Goal: Transaction & Acquisition: Purchase product/service

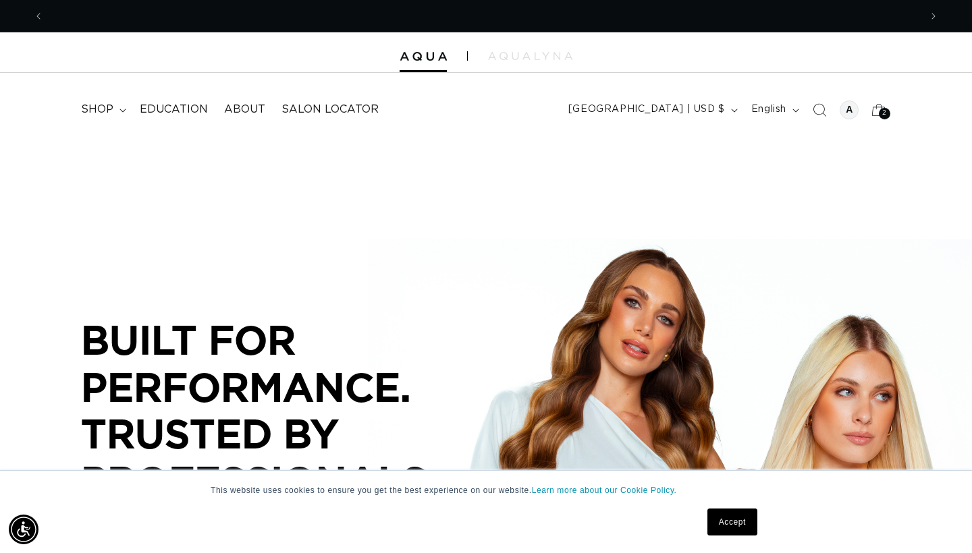
scroll to position [0, 876]
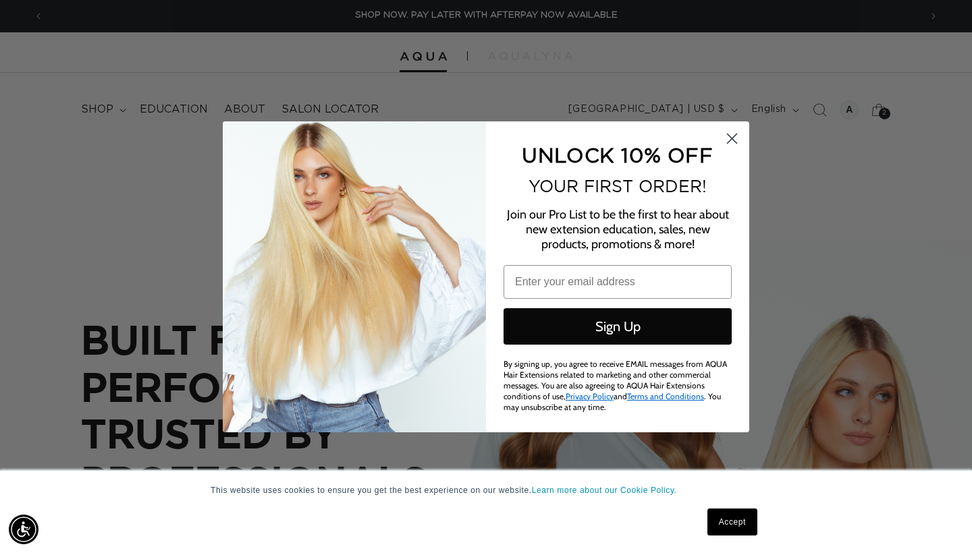
click at [734, 143] on circle "Close dialog" at bounding box center [732, 138] width 22 height 22
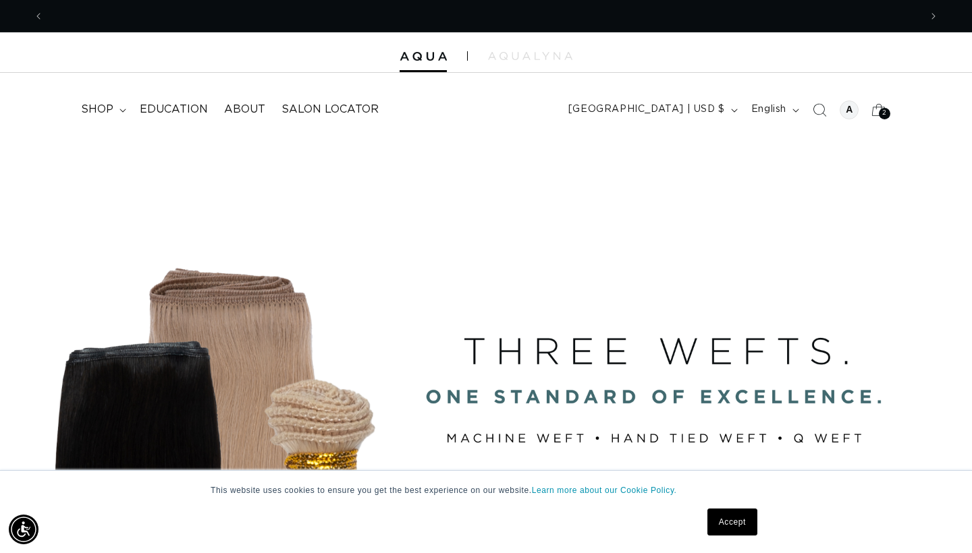
scroll to position [0, 0]
click at [95, 107] on span "shop" at bounding box center [97, 110] width 32 height 14
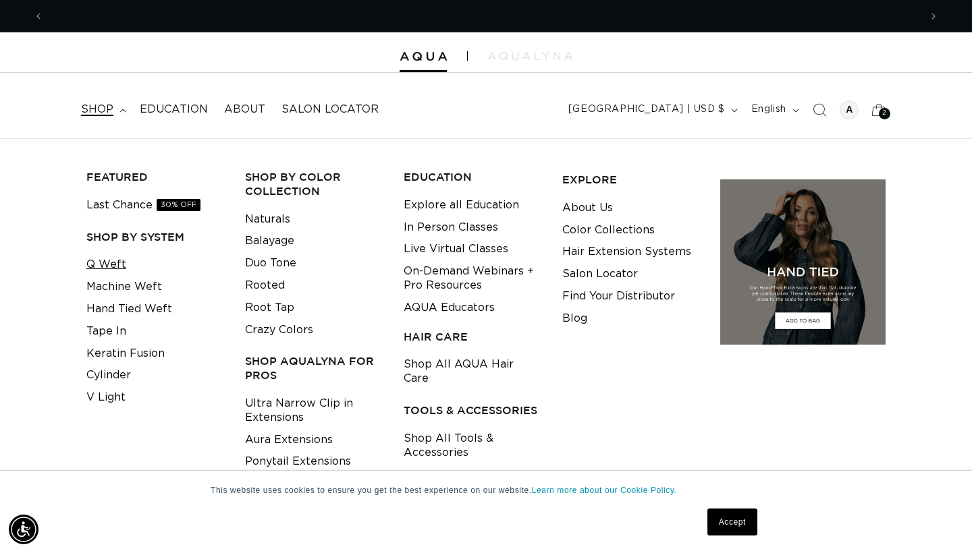
scroll to position [0, 1752]
click at [92, 111] on span "shop" at bounding box center [97, 110] width 32 height 14
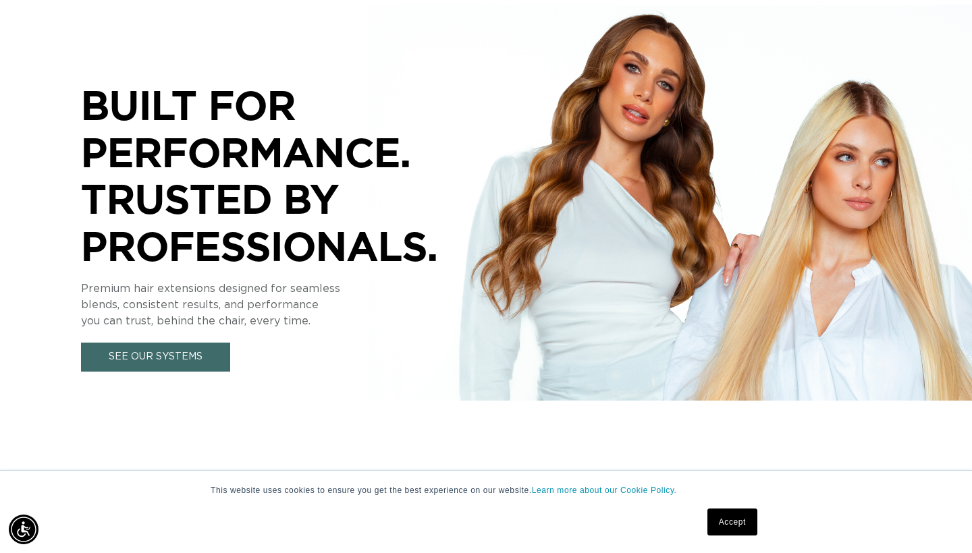
scroll to position [0, 876]
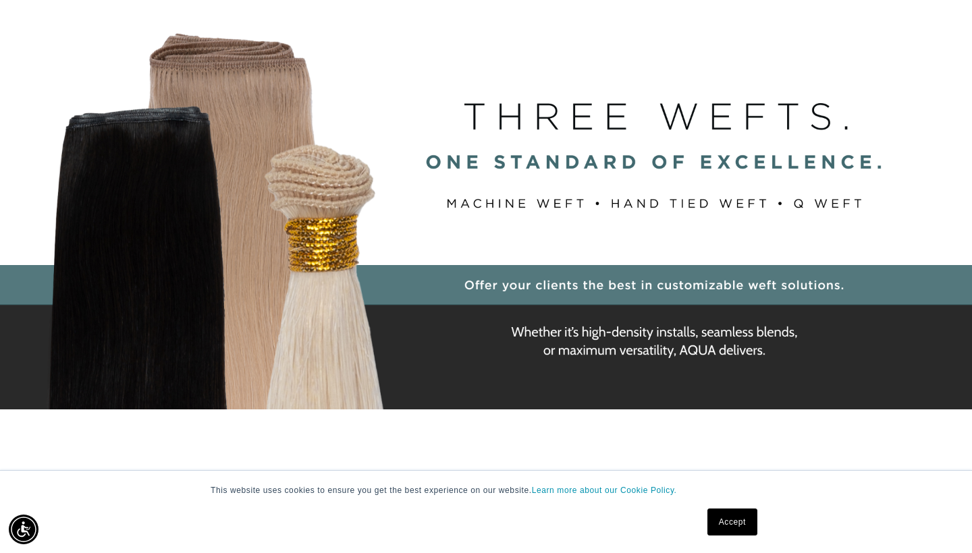
click at [785, 224] on div "BUILT FOR  PERFORMANCE. TRUSTED BY PROFESSIONALS. Premium hair extensions desig…" at bounding box center [486, 206] width 972 height 607
click at [663, 159] on div "BUILT FOR  PERFORMANCE. TRUSTED BY PROFESSIONALS. Premium hair extensions desig…" at bounding box center [486, 206] width 972 height 607
click at [493, 285] on div "BUILT FOR  PERFORMANCE. TRUSTED BY PROFESSIONALS. Premium hair extensions desig…" at bounding box center [486, 206] width 972 height 607
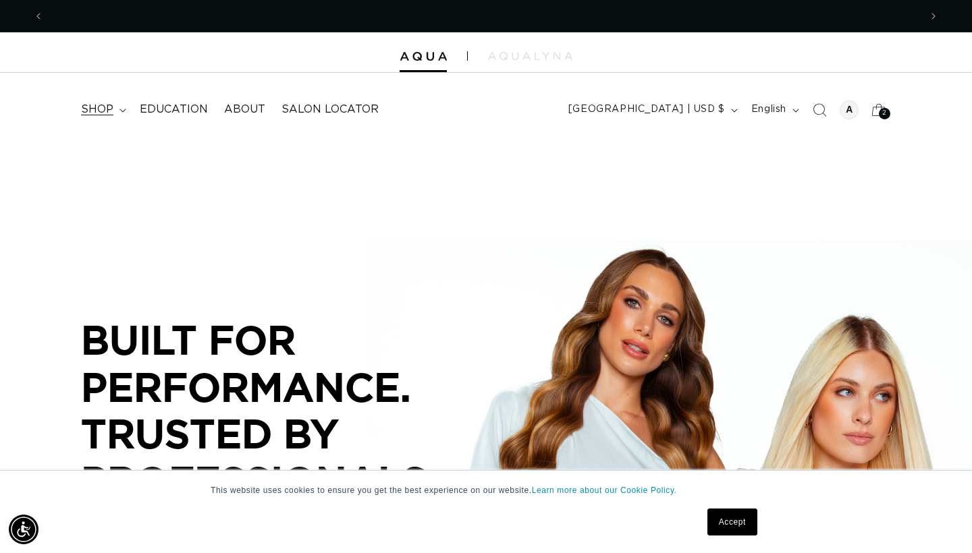
scroll to position [0, 876]
click at [111, 105] on span "shop" at bounding box center [97, 110] width 32 height 14
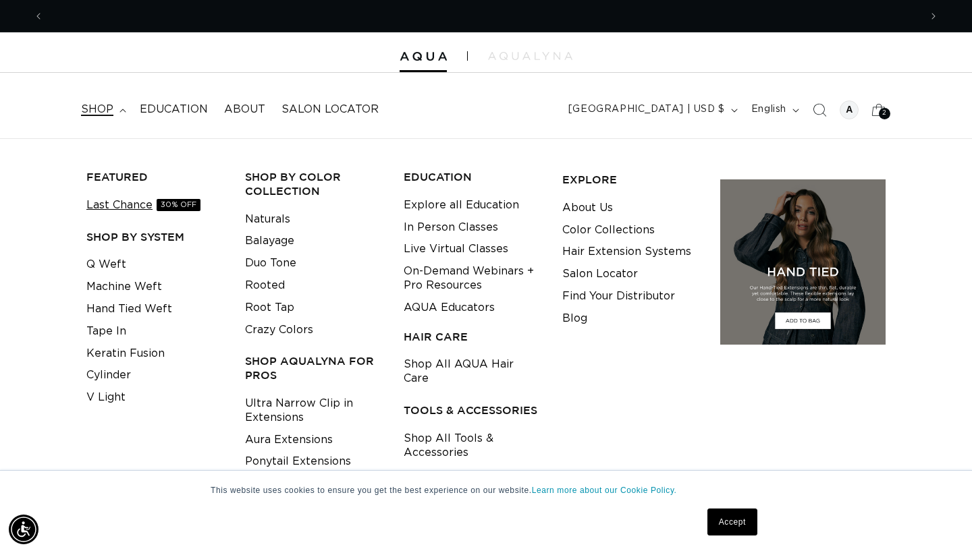
scroll to position [0, 1752]
click at [129, 227] on div "FEATURED Last Chance 30% OFF SHOP BY SYSTEM Q Weft Machine Weft Hand Tied Weft …" at bounding box center [155, 303] width 148 height 289
click at [124, 238] on h3 "SHOP BY SYSTEM" at bounding box center [155, 237] width 138 height 14
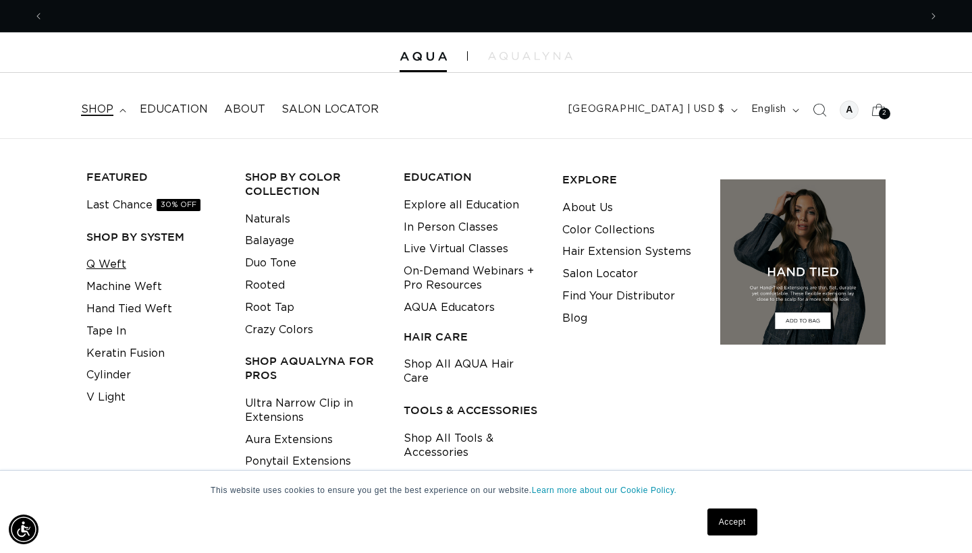
scroll to position [0, 876]
click at [119, 279] on link "Machine Weft" at bounding box center [124, 287] width 76 height 22
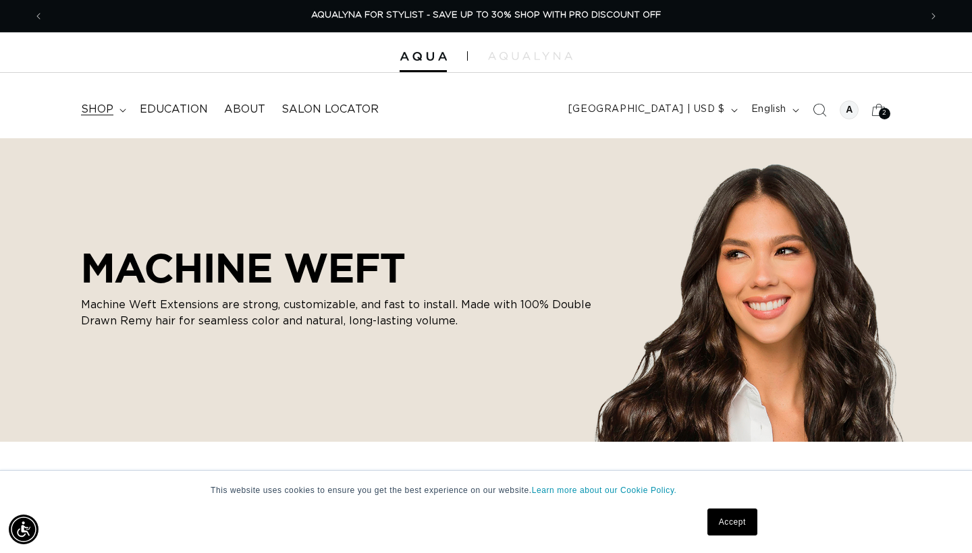
click at [113, 113] on summary "shop" at bounding box center [102, 109] width 59 height 30
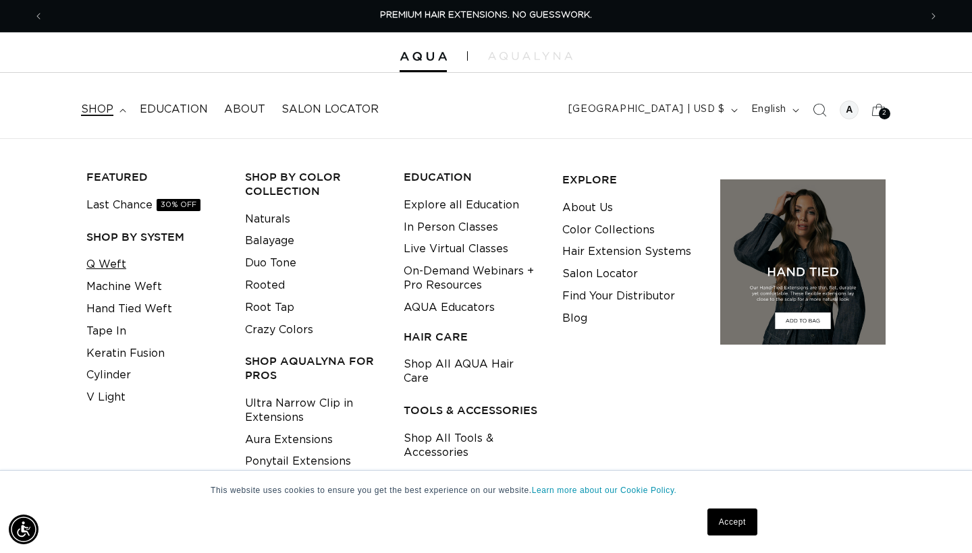
click at [108, 263] on link "Q Weft" at bounding box center [106, 265] width 40 height 22
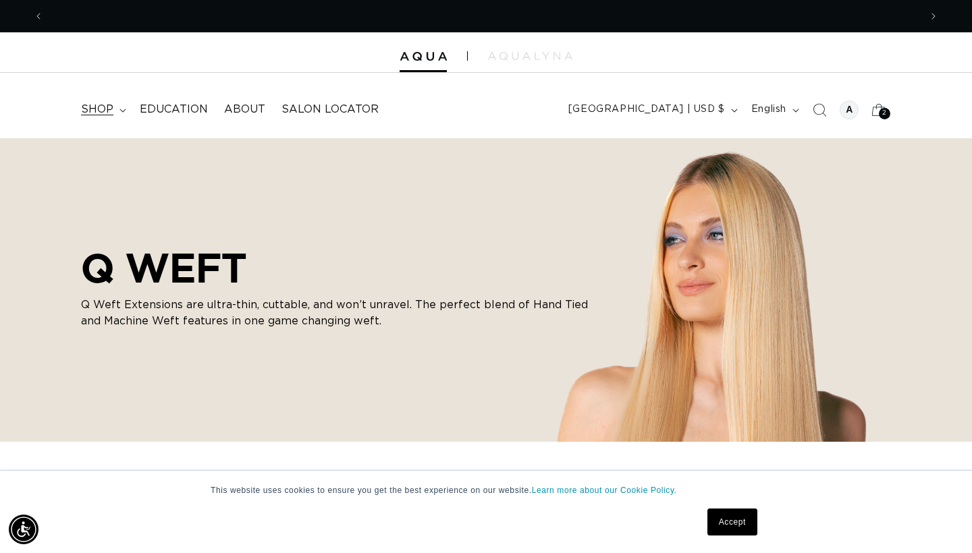
scroll to position [0, 876]
click at [119, 112] on summary "shop" at bounding box center [102, 109] width 59 height 30
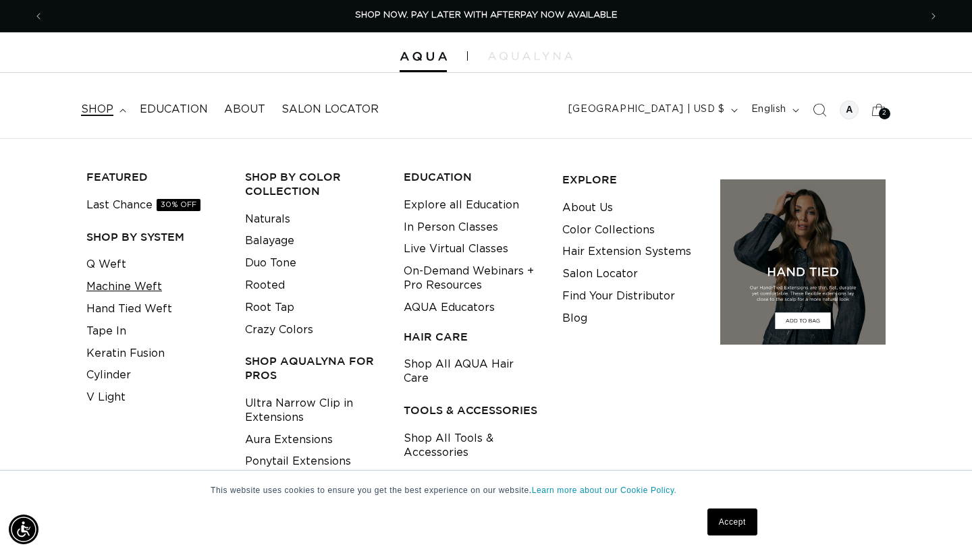
click at [116, 282] on link "Machine Weft" at bounding box center [124, 287] width 76 height 22
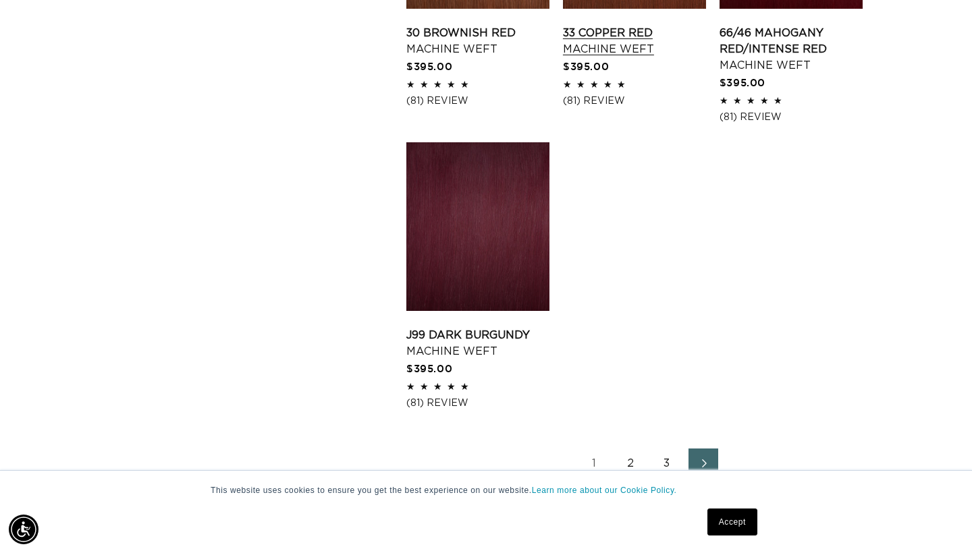
scroll to position [1820, 0]
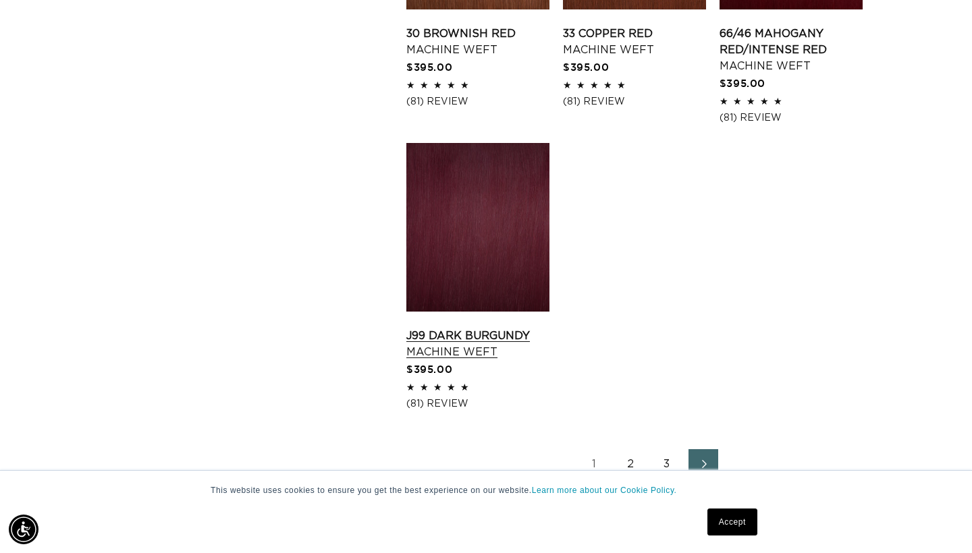
click at [531, 328] on link "J99 Dark Burgundy Machine Weft" at bounding box center [477, 344] width 143 height 32
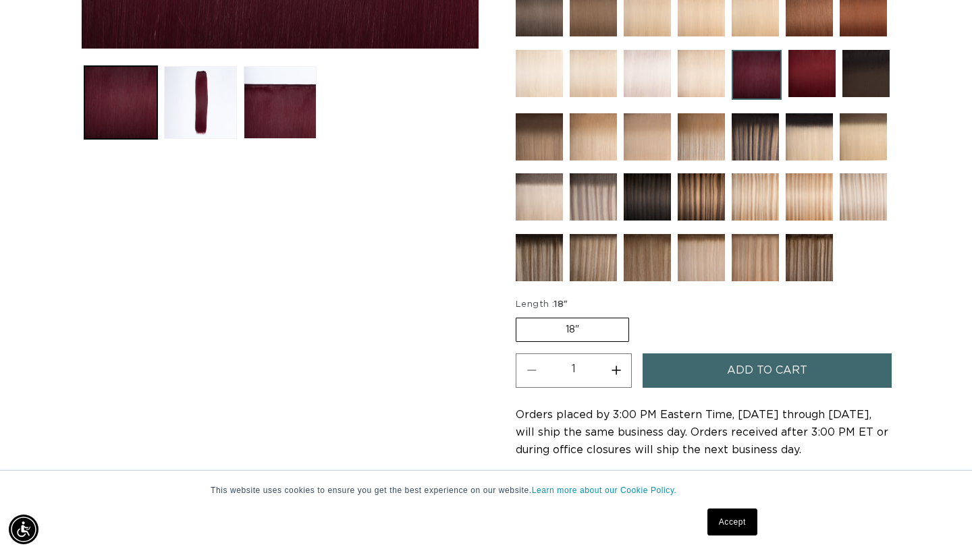
scroll to position [0, 876]
click at [536, 267] on img at bounding box center [539, 257] width 47 height 47
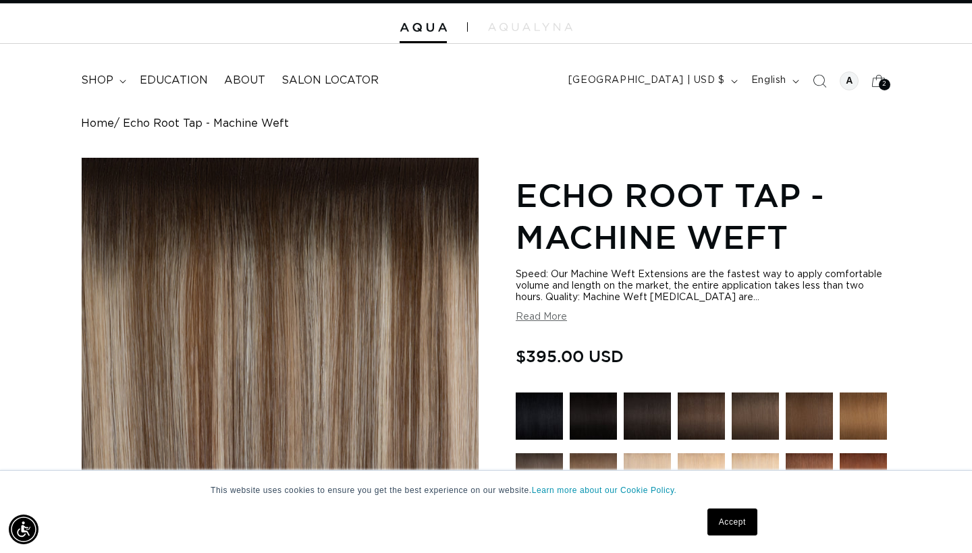
scroll to position [61, 0]
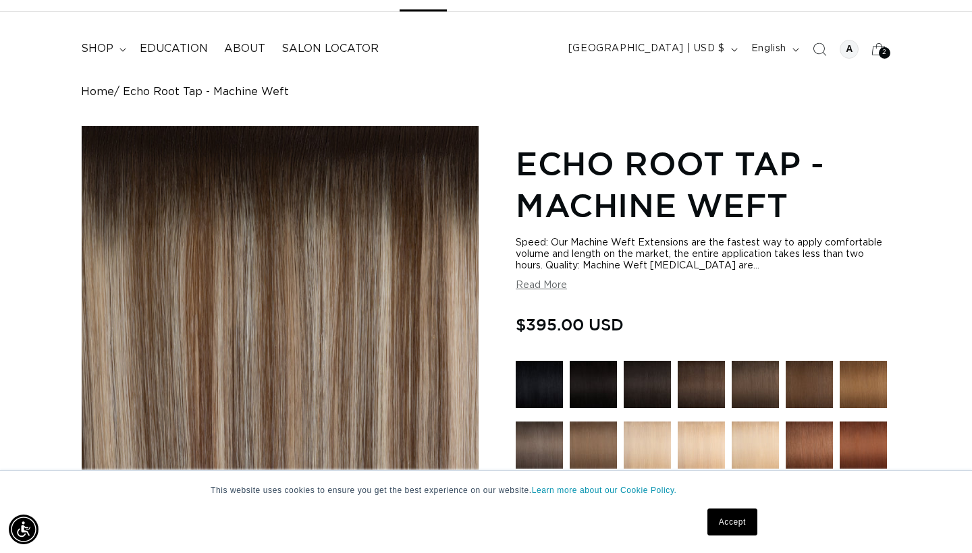
click at [556, 291] on button "Read More" at bounding box center [541, 285] width 51 height 11
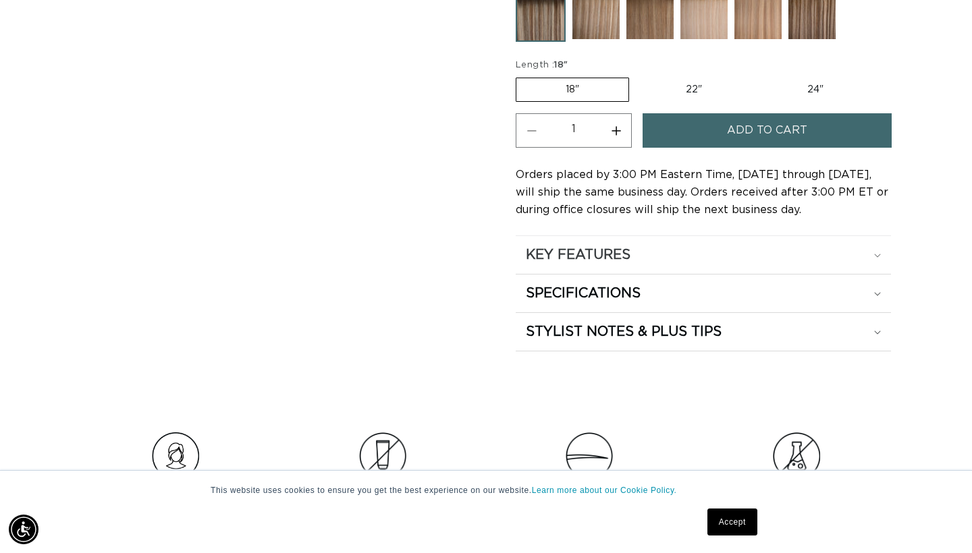
scroll to position [0, 1752]
click at [572, 302] on h2 "SPECIFICATIONS" at bounding box center [583, 294] width 115 height 18
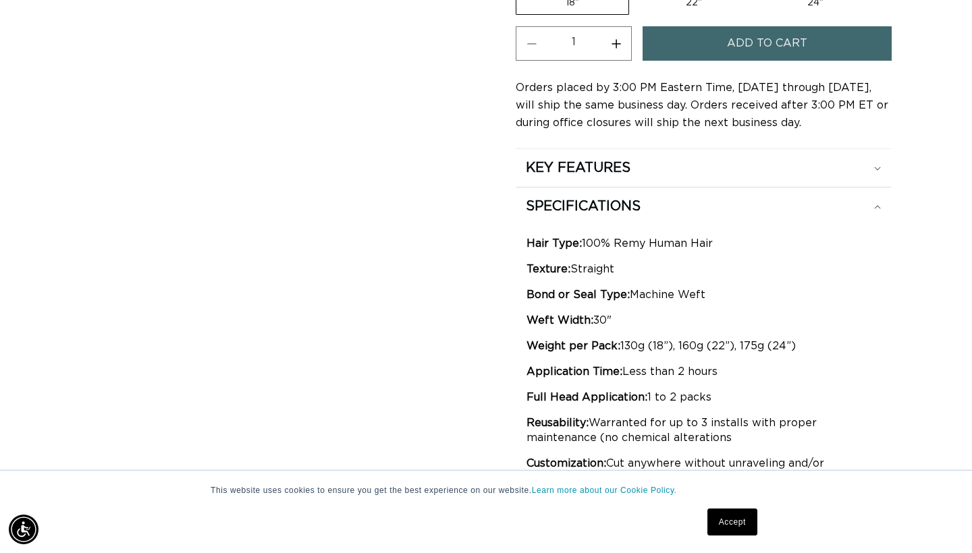
click at [714, 54] on button "Add to cart" at bounding box center [766, 43] width 249 height 34
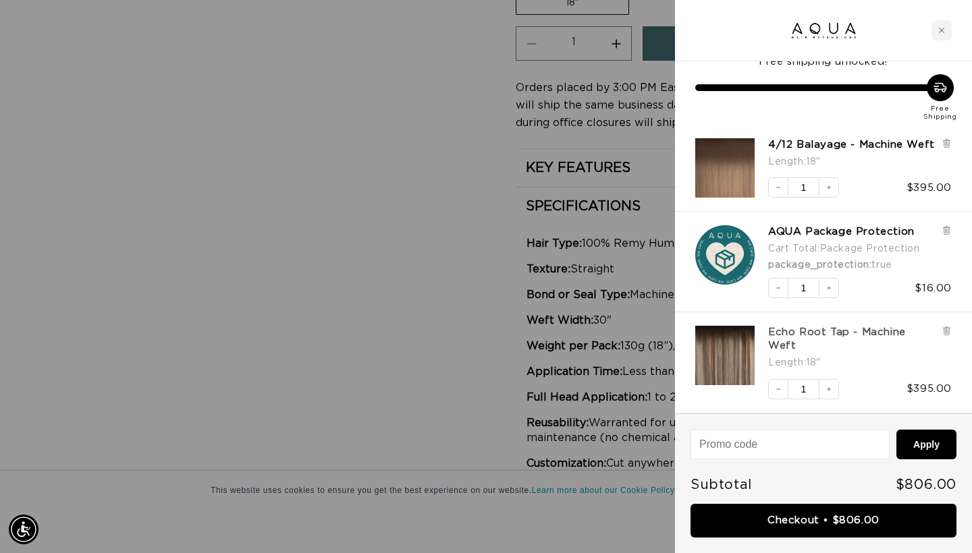
scroll to position [30, 0]
click at [944, 140] on icon at bounding box center [945, 143] width 5 height 7
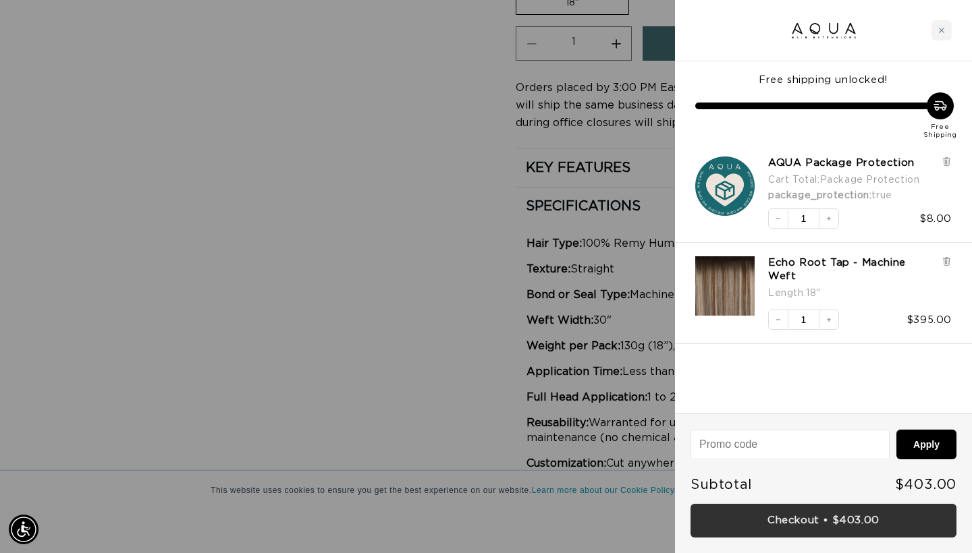
scroll to position [0, 876]
click at [861, 532] on link "Checkout • $403.00" at bounding box center [823, 521] width 266 height 34
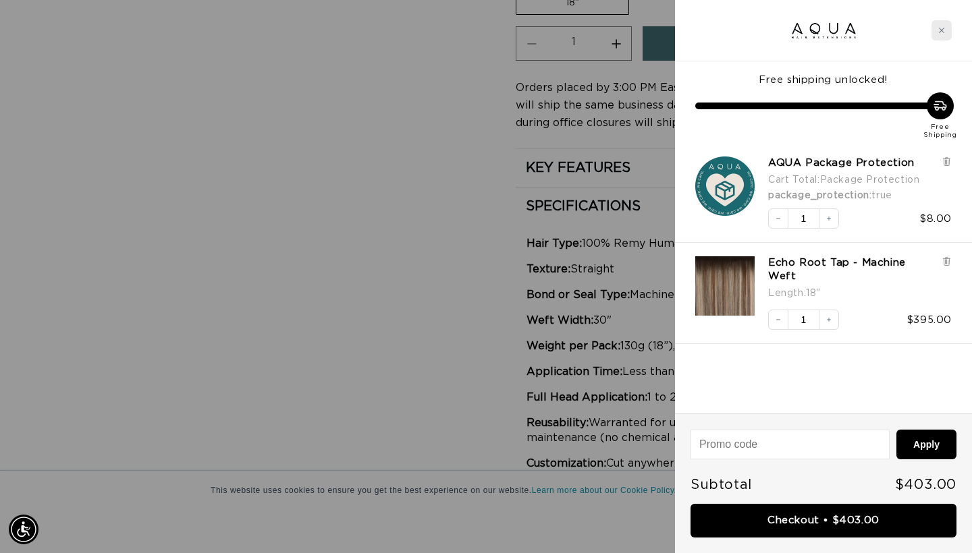
click at [940, 30] on icon "Close cart" at bounding box center [941, 30] width 7 height 7
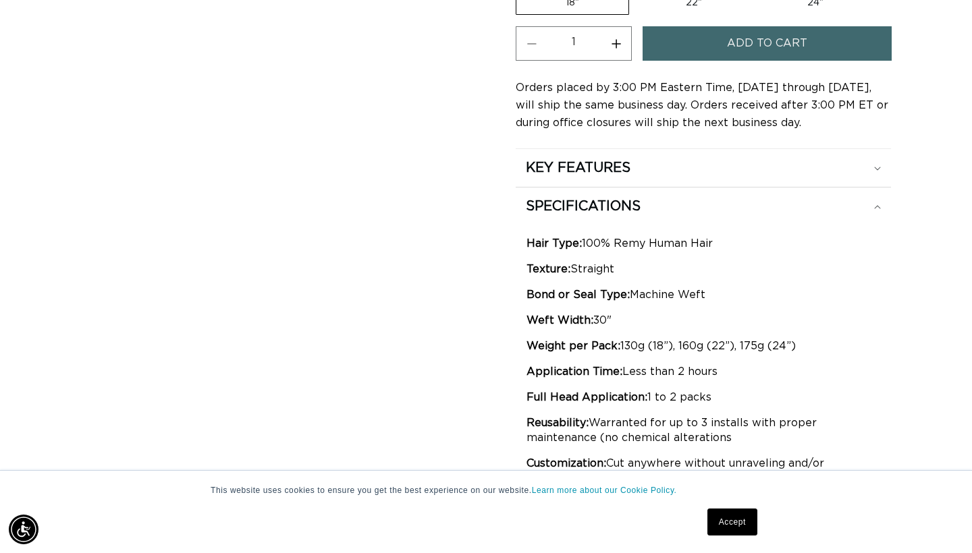
click at [680, 14] on label "22" Variant sold out or unavailable" at bounding box center [693, 2] width 115 height 23
radio input "true"
click at [714, 58] on button "Add to cart" at bounding box center [766, 43] width 249 height 34
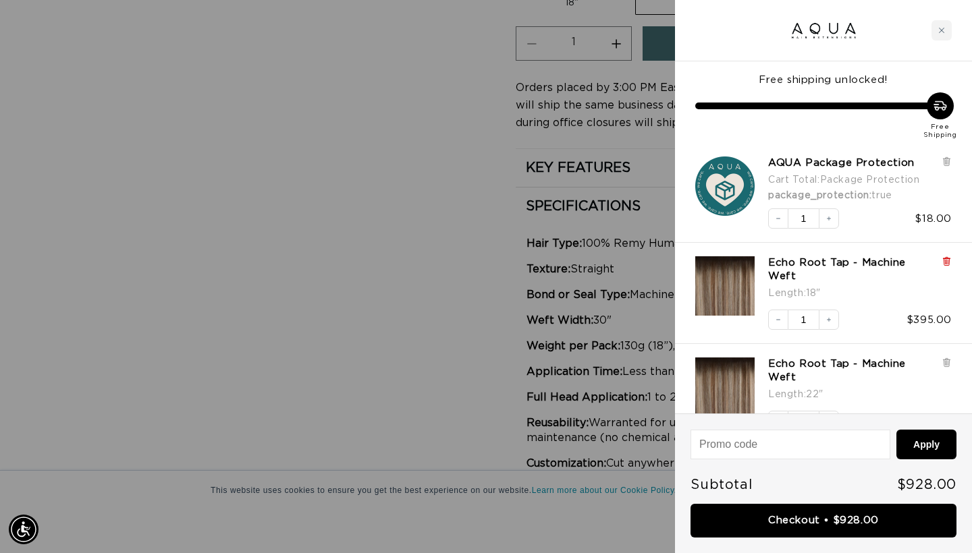
scroll to position [0, 1752]
click at [945, 260] on icon at bounding box center [945, 262] width 5 height 7
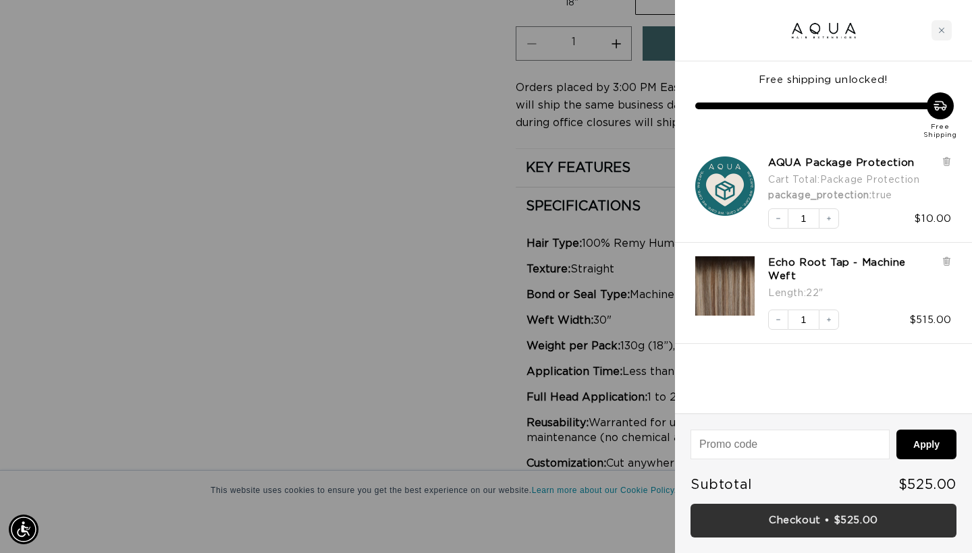
scroll to position [0, 0]
click at [857, 526] on link "Checkout • $525.00" at bounding box center [823, 521] width 266 height 34
click at [808, 514] on link "Checkout • $525.00" at bounding box center [823, 521] width 266 height 34
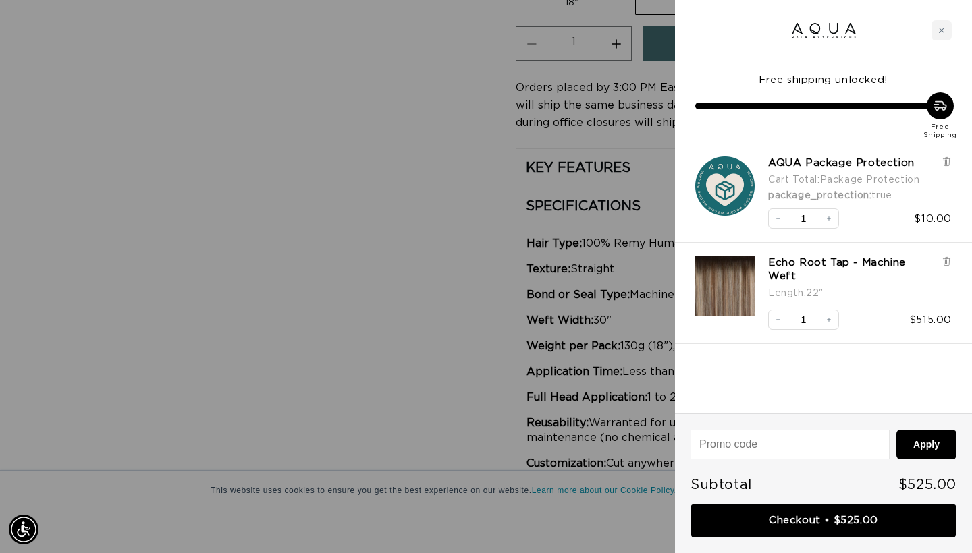
scroll to position [0, 876]
click at [944, 32] on icon "Close cart" at bounding box center [941, 30] width 7 height 7
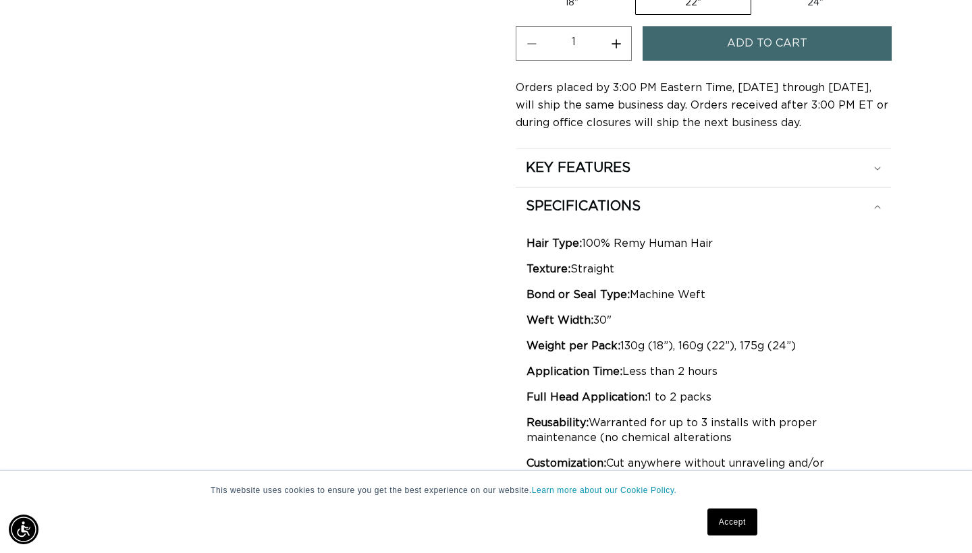
scroll to position [0, 1752]
click at [781, 14] on label "24" Variant sold out or unavailable" at bounding box center [815, 2] width 115 height 23
radio input "true"
click at [779, 57] on span "Add to cart" at bounding box center [767, 43] width 80 height 34
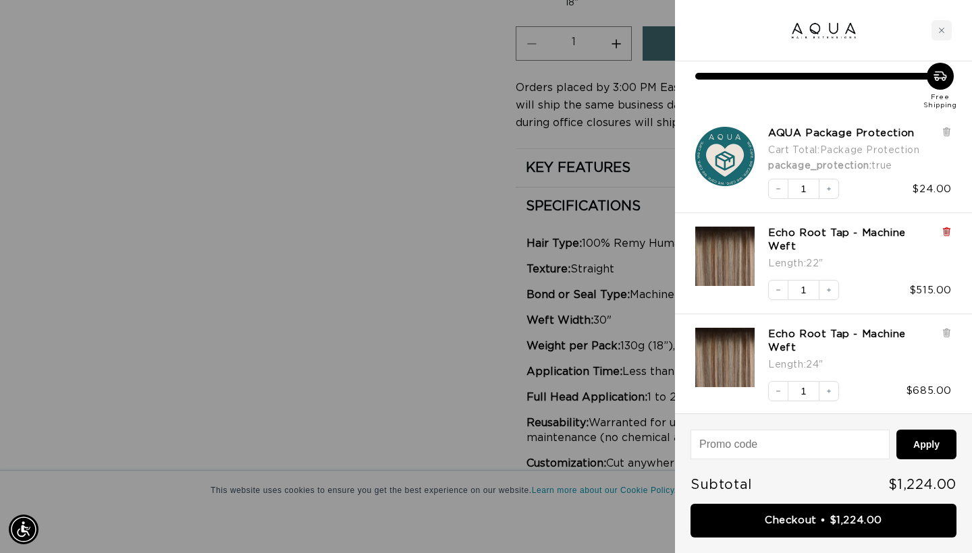
scroll to position [0, 1752]
click at [948, 231] on icon at bounding box center [945, 232] width 5 height 7
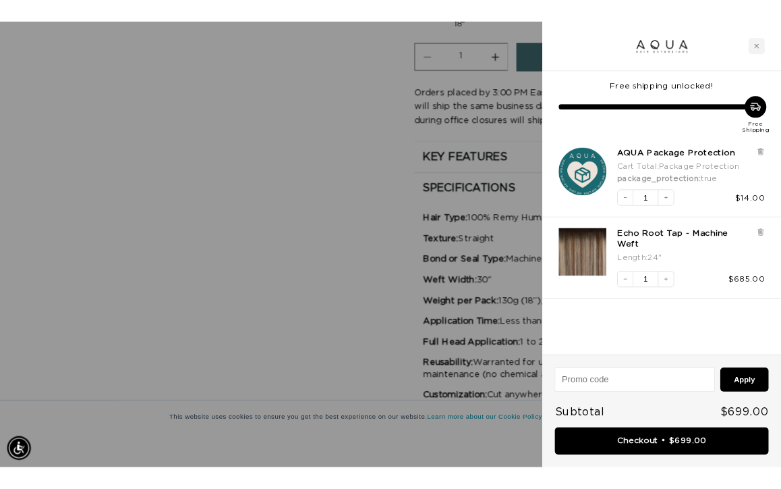
scroll to position [0, 0]
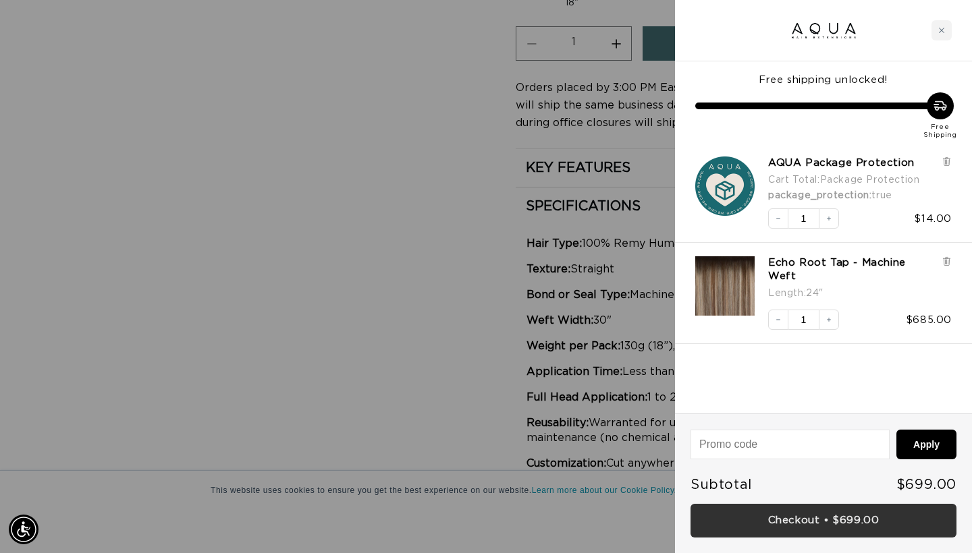
click at [784, 527] on link "Checkout • $699.00" at bounding box center [823, 521] width 266 height 34
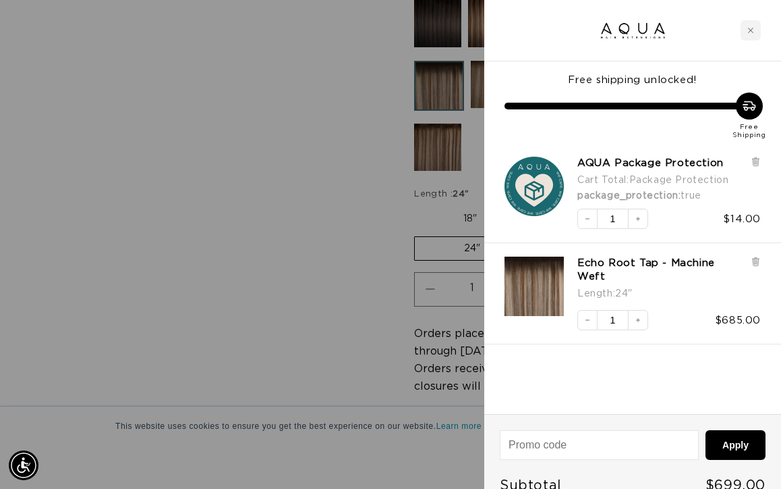
scroll to position [0, 686]
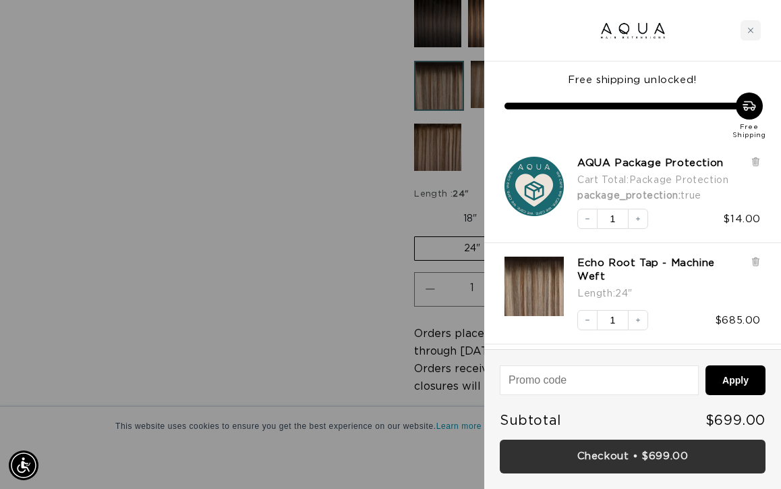
click at [749, 28] on icon "Close cart" at bounding box center [751, 30] width 7 height 7
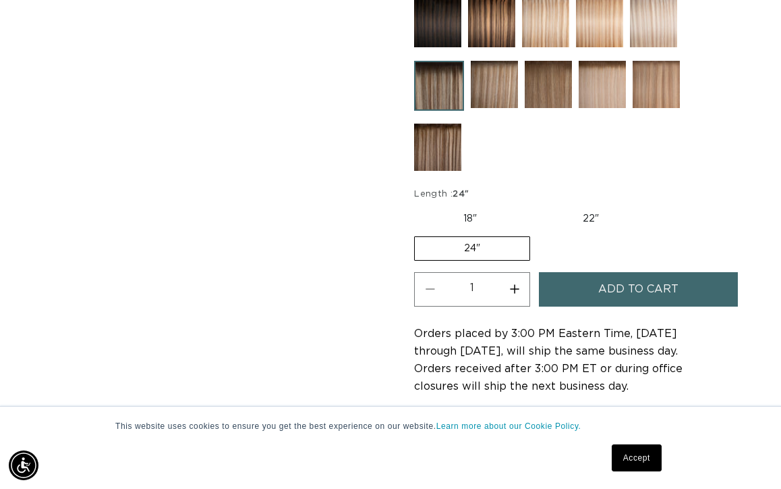
scroll to position [0, 1371]
drag, startPoint x: 784, startPoint y: 527, endPoint x: 461, endPoint y: 193, distance: 464.4
click at [461, 207] on label "18" Variant sold out or unavailable" at bounding box center [470, 218] width 112 height 23
click at [418, 204] on input "18" Variant sold out or unavailable" at bounding box center [418, 204] width 1 height 1
radio input "true"
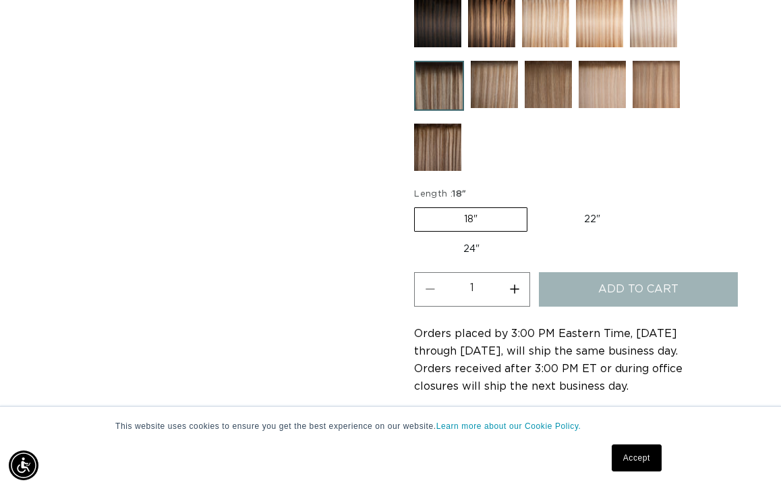
scroll to position [0, 0]
